Goal: Task Accomplishment & Management: Manage account settings

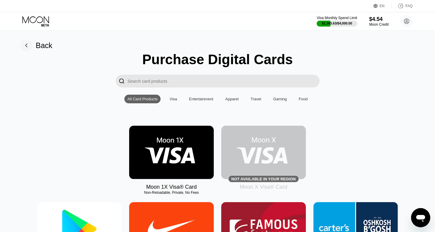
click at [36, 19] on icon at bounding box center [36, 21] width 28 height 10
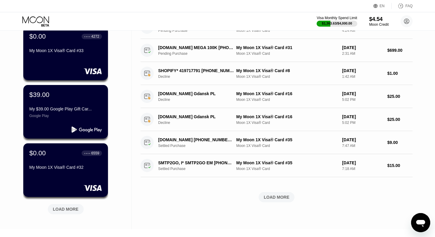
scroll to position [170, 0]
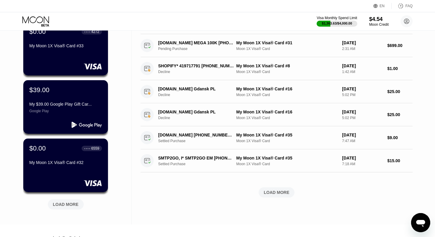
click at [67, 205] on div "LOAD MORE" at bounding box center [66, 204] width 26 height 5
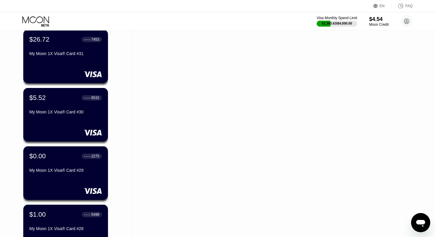
scroll to position [338, 0]
click at [51, 56] on div "My Moon 1X Visa® Card #31" at bounding box center [65, 53] width 73 height 5
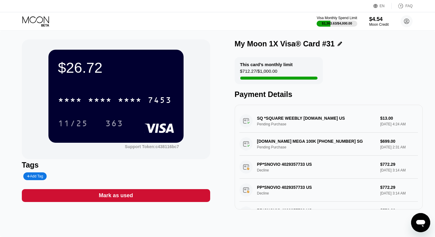
click at [38, 21] on icon at bounding box center [36, 21] width 28 height 10
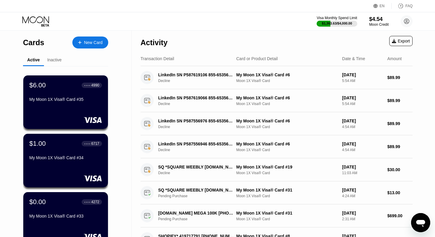
click at [37, 23] on icon at bounding box center [36, 21] width 28 height 10
click at [43, 22] on icon at bounding box center [36, 21] width 28 height 10
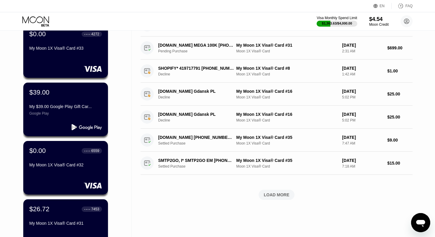
scroll to position [168, 0]
